Goal: Task Accomplishment & Management: Complete application form

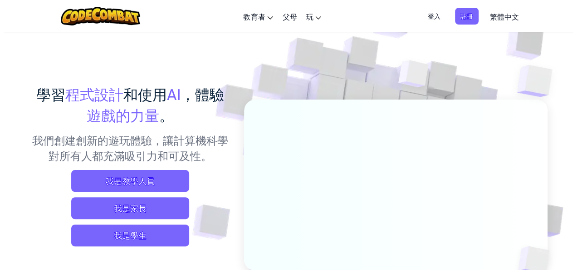
scroll to position [45, 0]
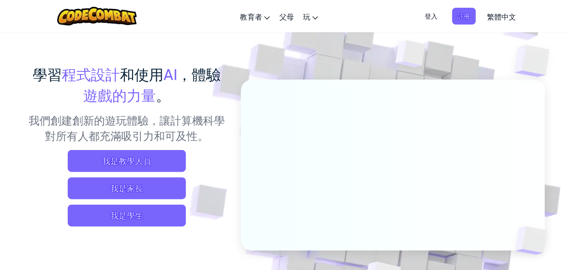
click at [429, 14] on span "登入" at bounding box center [431, 16] width 24 height 17
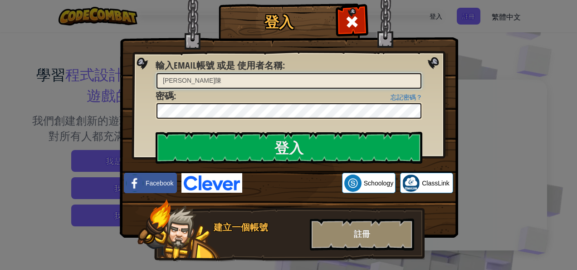
click at [339, 73] on input "[PERSON_NAME]陳" at bounding box center [289, 80] width 265 height 15
type input "[PERSON_NAME]"
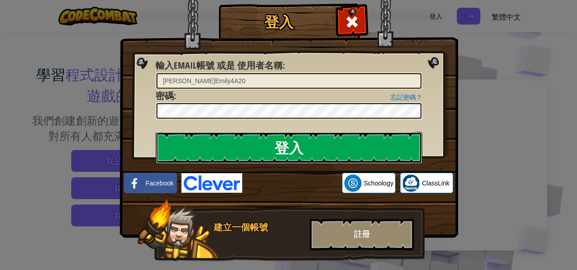
click at [232, 147] on input "登入" at bounding box center [289, 148] width 267 height 32
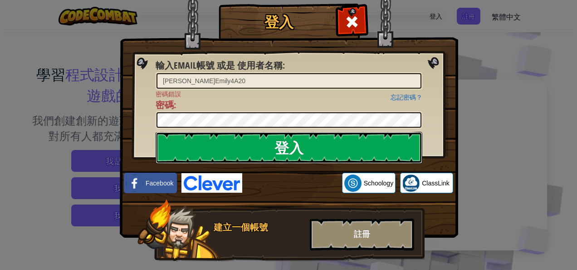
click at [243, 142] on input "登入" at bounding box center [289, 148] width 267 height 32
click at [306, 146] on input "登入" at bounding box center [289, 148] width 267 height 32
click at [301, 151] on input "登入" at bounding box center [289, 148] width 267 height 32
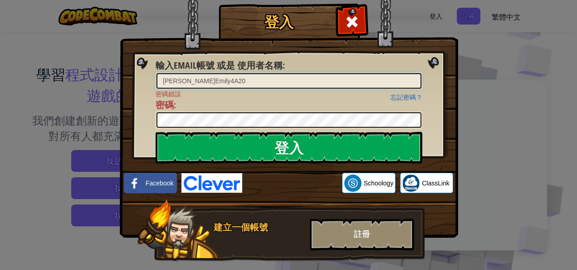
click at [306, 76] on input "[PERSON_NAME]Emily4A20" at bounding box center [289, 80] width 265 height 15
click at [223, 78] on input "[PERSON_NAME]Emily4A20" at bounding box center [289, 80] width 265 height 15
click at [334, 77] on input "[PERSON_NAME]Emily4A20" at bounding box center [289, 80] width 265 height 15
type input "黃"
click at [351, 76] on input "輸入Email帳號 或是 使用者名稱 :" at bounding box center [289, 80] width 265 height 15
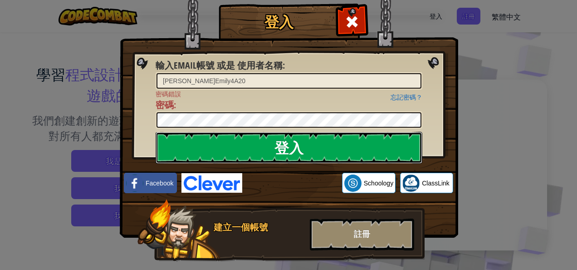
click at [233, 144] on input "登入" at bounding box center [289, 148] width 267 height 32
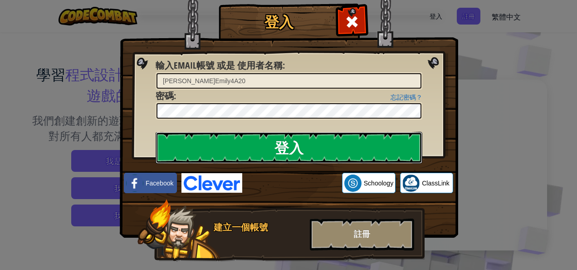
click at [233, 144] on input "登入" at bounding box center [289, 148] width 267 height 32
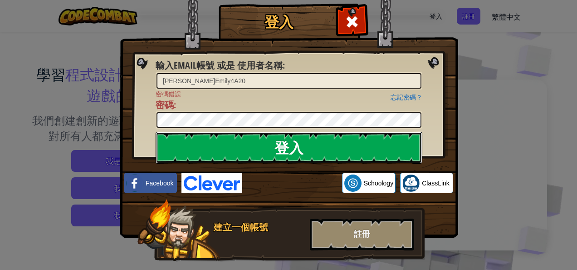
click at [233, 144] on input "登入" at bounding box center [289, 148] width 267 height 32
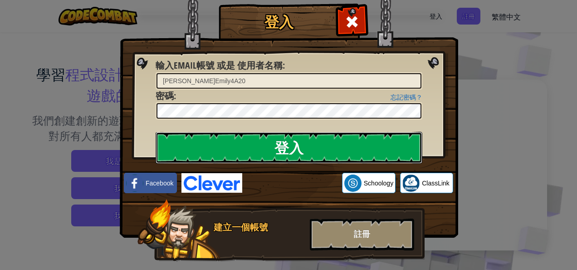
click at [233, 144] on input "登入" at bounding box center [289, 148] width 267 height 32
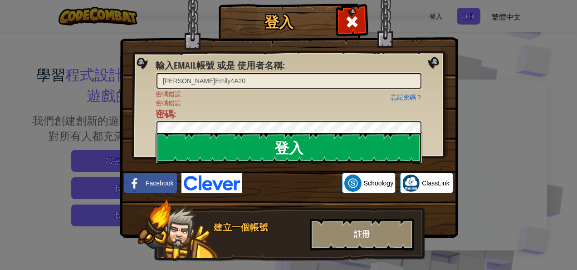
click at [249, 143] on input "登入" at bounding box center [289, 148] width 267 height 32
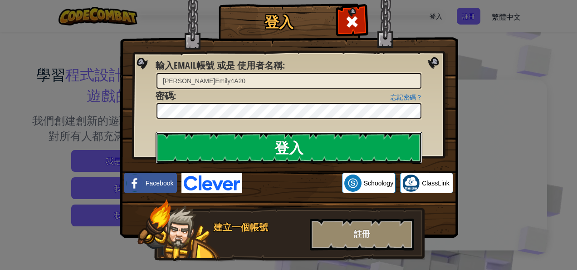
click at [249, 143] on input "登入" at bounding box center [289, 148] width 267 height 32
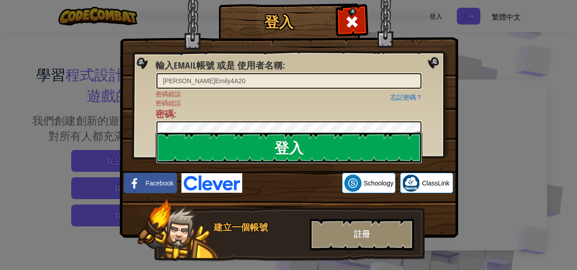
click at [249, 143] on input "登入" at bounding box center [289, 148] width 267 height 32
click at [249, 138] on input "登入" at bounding box center [289, 148] width 267 height 32
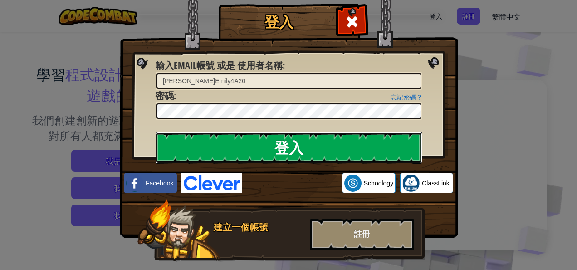
click at [249, 138] on input "登入" at bounding box center [289, 148] width 267 height 32
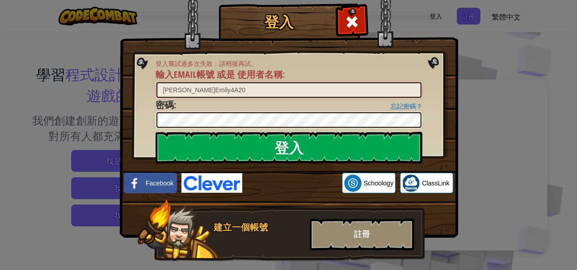
click at [232, 84] on input "[PERSON_NAME]Emily4A20" at bounding box center [289, 89] width 265 height 15
type input "黃"
type input "ㄋ"
type input "[EMAIL_ADDRESS][DOMAIN_NAME]"
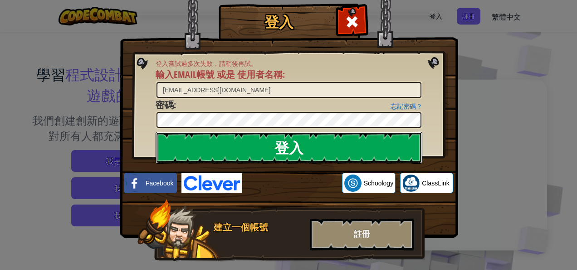
click at [208, 138] on input "登入" at bounding box center [289, 148] width 267 height 32
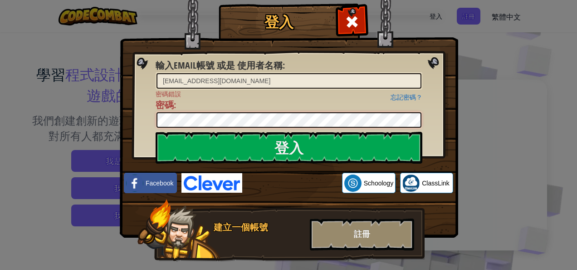
click at [138, 117] on div "登入 輸入Email帳號 或是 使用者名稱 : [EMAIL_ADDRESS][DOMAIN_NAME] 忘記密碼？ 密碼錯誤 密碼 : 登入 登入中 Fac…" at bounding box center [289, 146] width 302 height 264
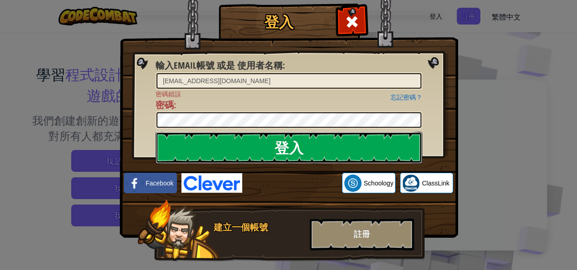
click at [205, 151] on input "登入" at bounding box center [289, 148] width 267 height 32
click at [187, 144] on input "登入" at bounding box center [289, 148] width 267 height 32
click at [262, 156] on input "登入" at bounding box center [289, 148] width 267 height 32
click at [277, 152] on input "登入" at bounding box center [289, 148] width 267 height 32
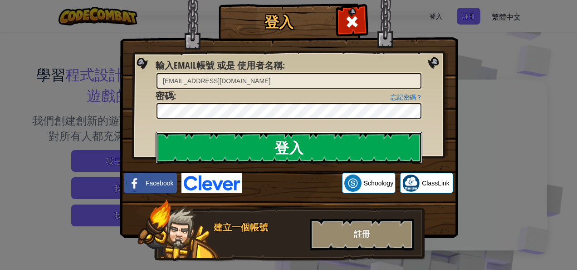
click at [277, 148] on input "登入" at bounding box center [289, 148] width 267 height 32
